Goal: Task Accomplishment & Management: Use online tool/utility

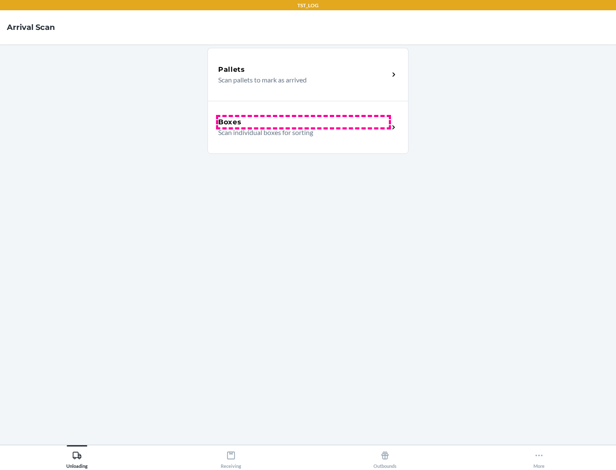
click at [303, 122] on div "Boxes" at bounding box center [303, 122] width 171 height 10
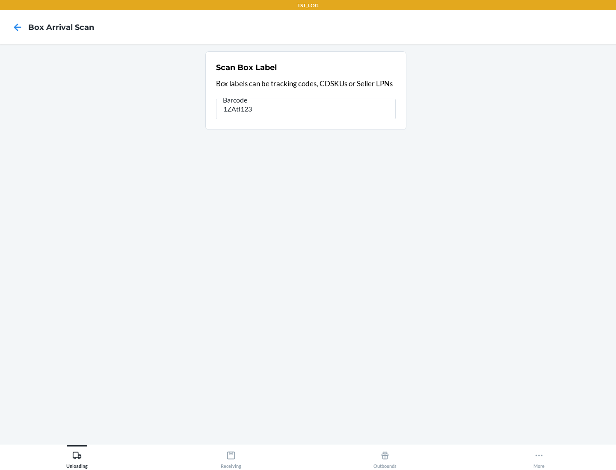
type input "1ZAti123"
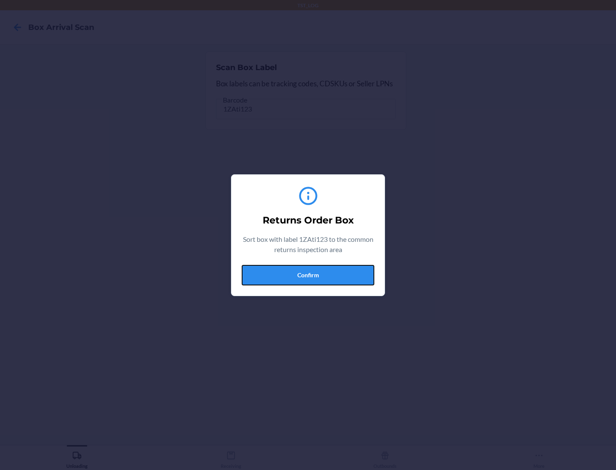
click at [308, 275] on button "Confirm" at bounding box center [308, 275] width 133 height 21
